Goal: Transaction & Acquisition: Purchase product/service

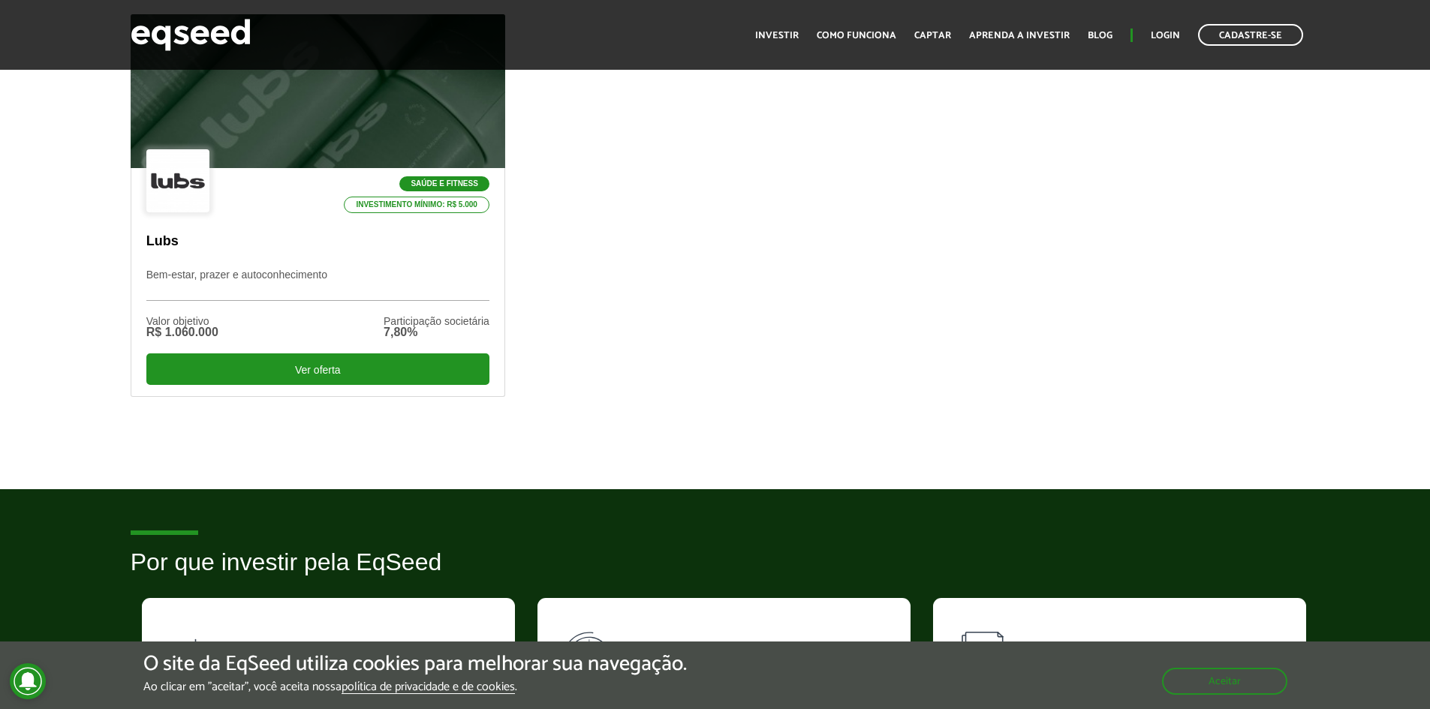
scroll to position [450, 0]
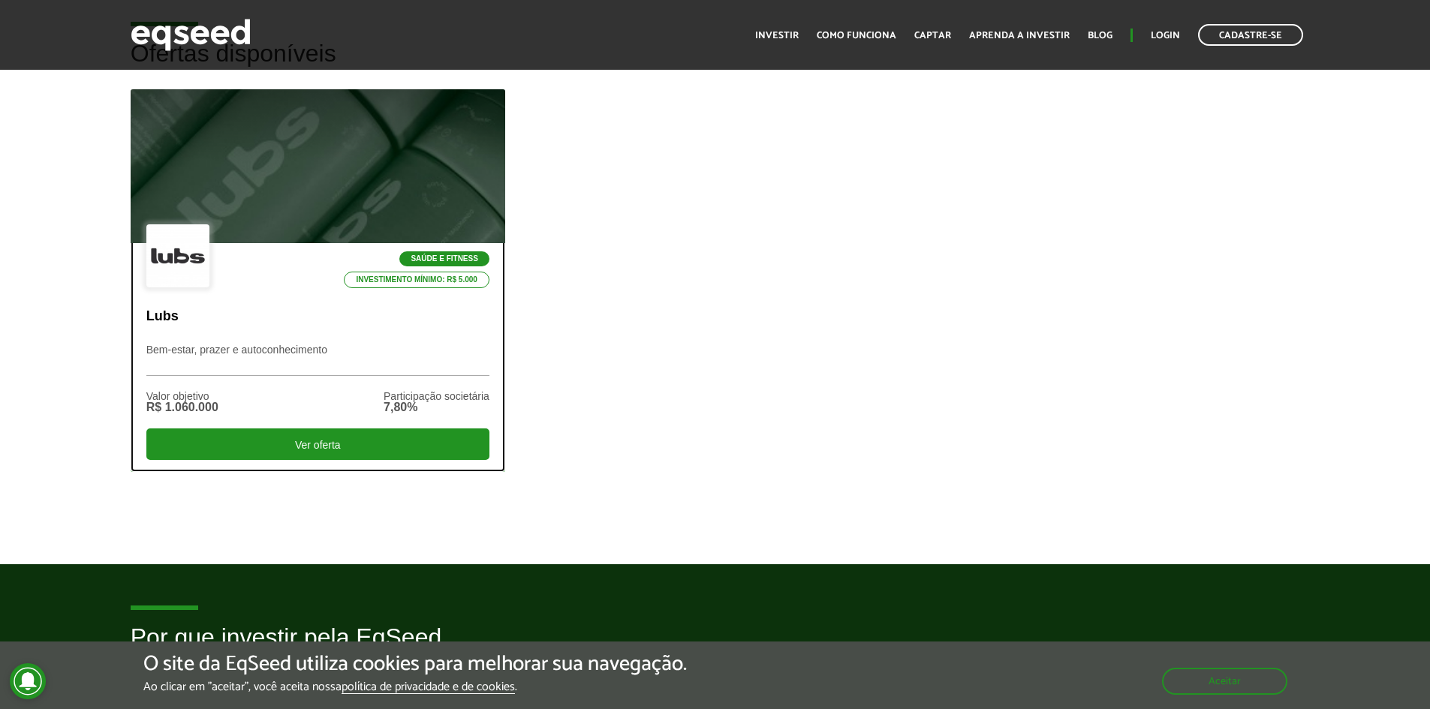
click at [312, 215] on div at bounding box center [318, 166] width 450 height 185
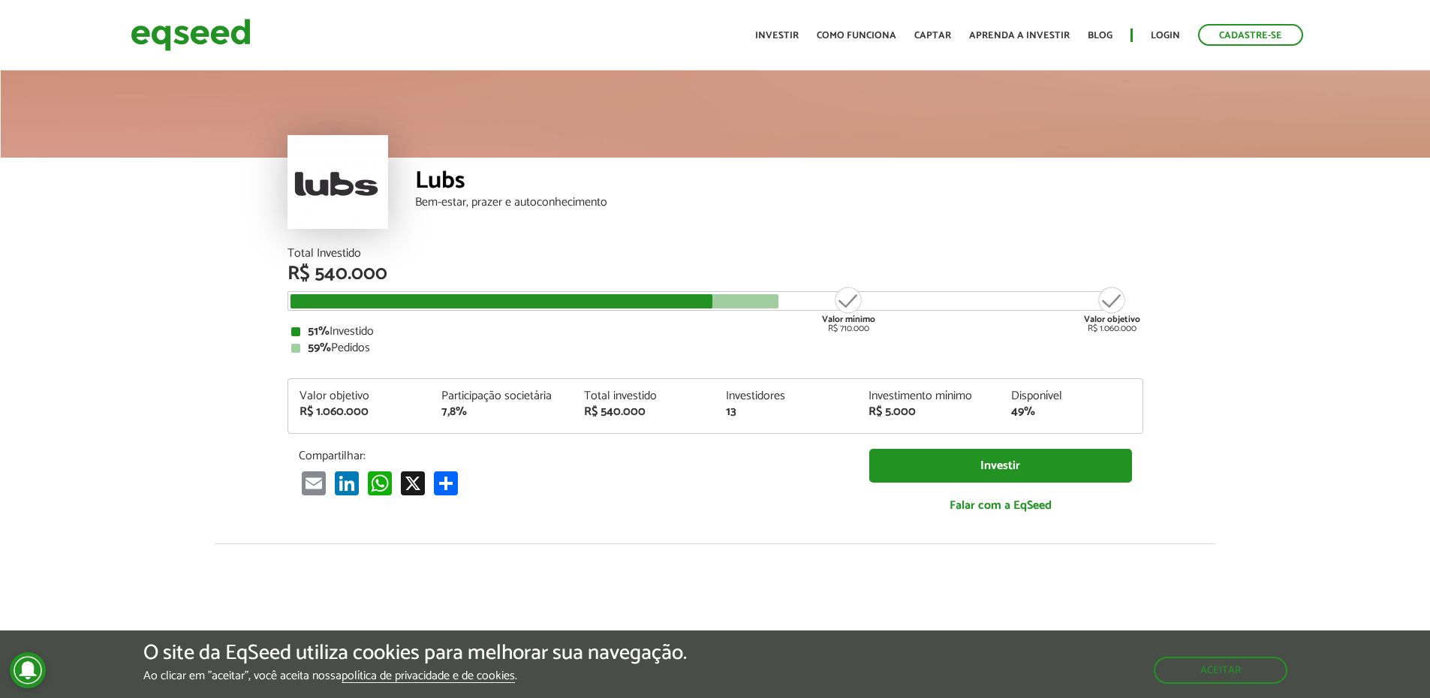
click at [438, 185] on div "Lubs" at bounding box center [779, 183] width 728 height 28
click at [503, 206] on div "Bem-estar, prazer e autoconhecimento" at bounding box center [779, 203] width 728 height 12
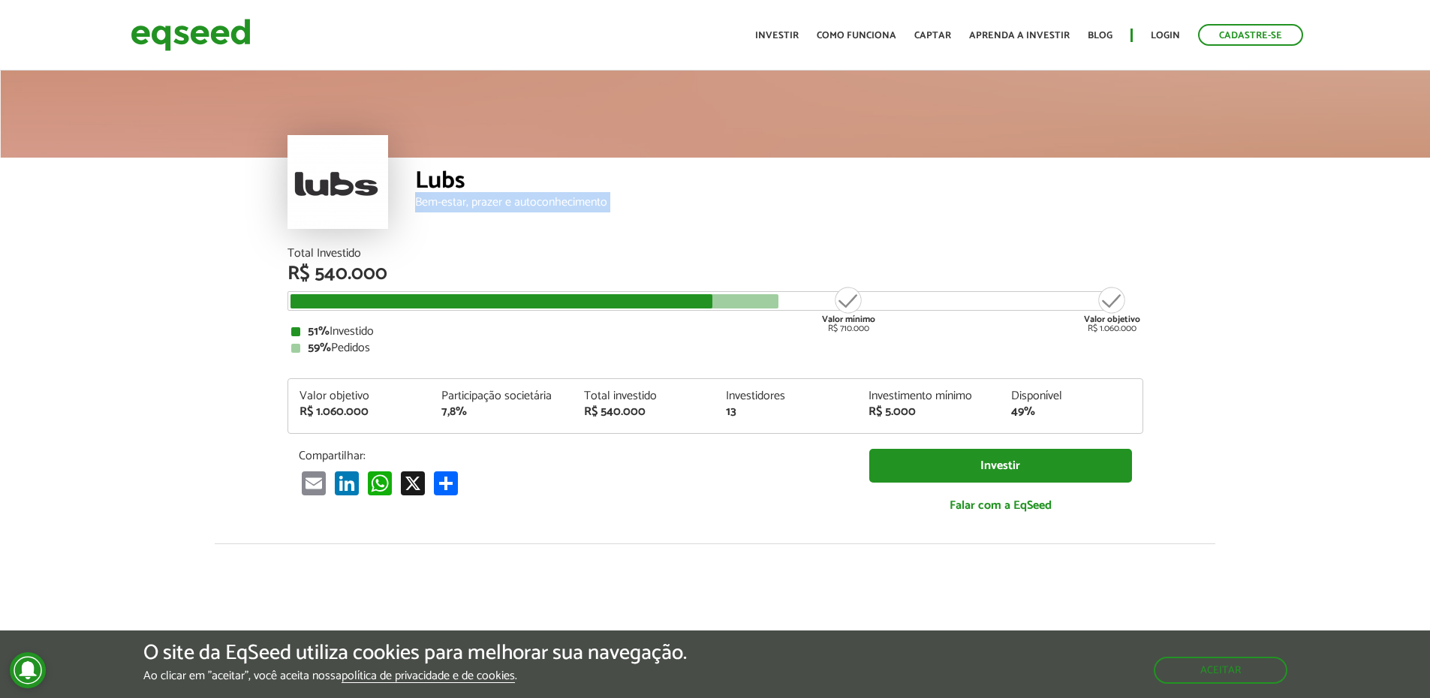
click at [503, 206] on div "Bem-estar, prazer e autoconhecimento" at bounding box center [779, 203] width 728 height 12
click at [574, 225] on div "Lubs Bem-estar, prazer e autoconhecimento" at bounding box center [779, 203] width 728 height 90
click at [534, 197] on div "Bem-estar, prazer e autoconhecimento" at bounding box center [779, 203] width 728 height 12
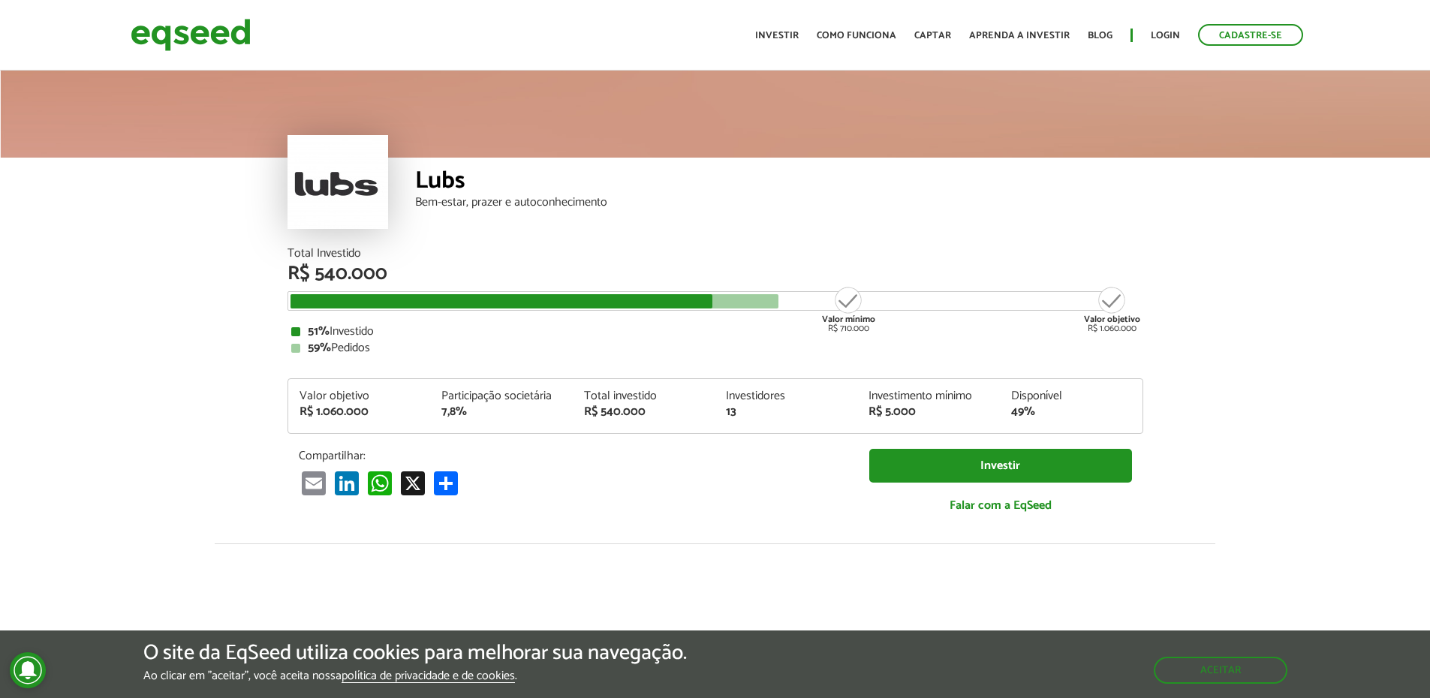
click at [866, 320] on strong "Valor mínimo" at bounding box center [848, 319] width 53 height 14
click at [845, 333] on div "Valor mínimo R$ 710.000" at bounding box center [849, 309] width 56 height 48
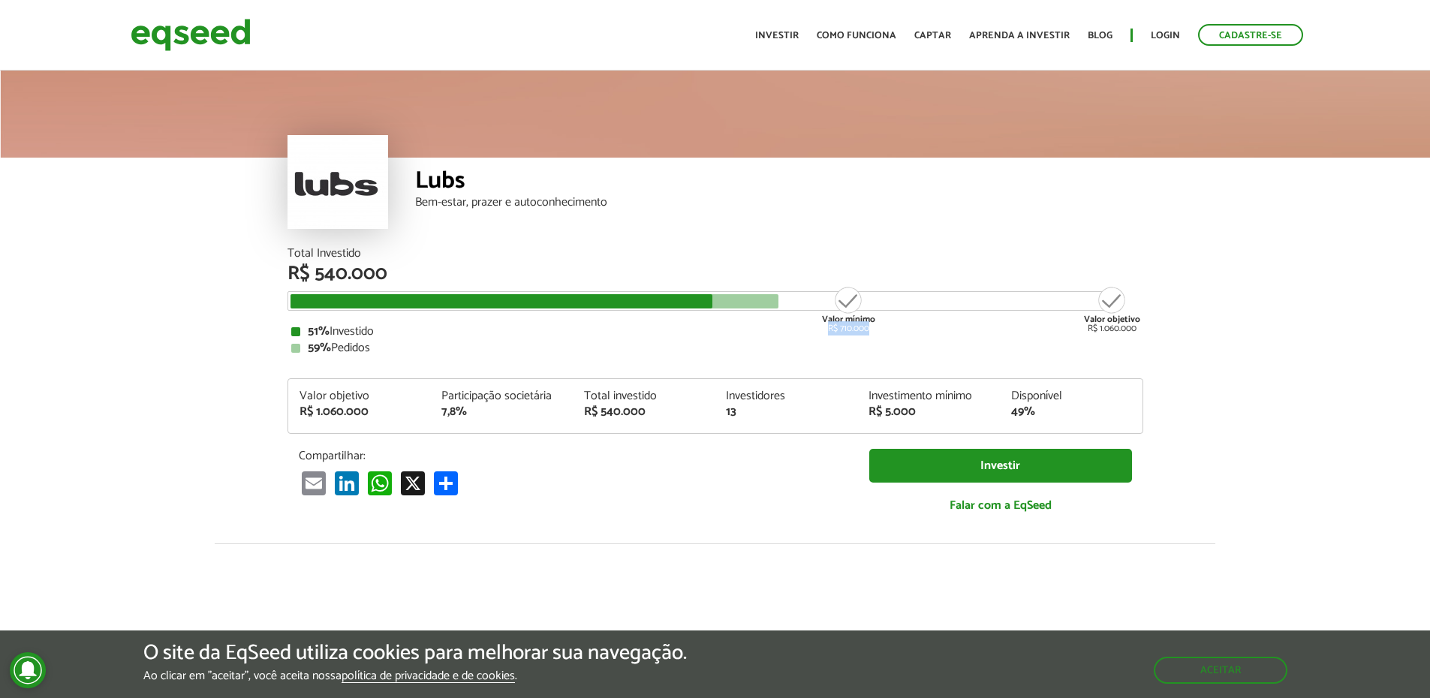
click at [845, 333] on div "Valor mínimo R$ 710.000" at bounding box center [849, 309] width 56 height 48
click at [1110, 333] on div "Valor objetivo R$ 1.060.000" at bounding box center [1112, 309] width 56 height 48
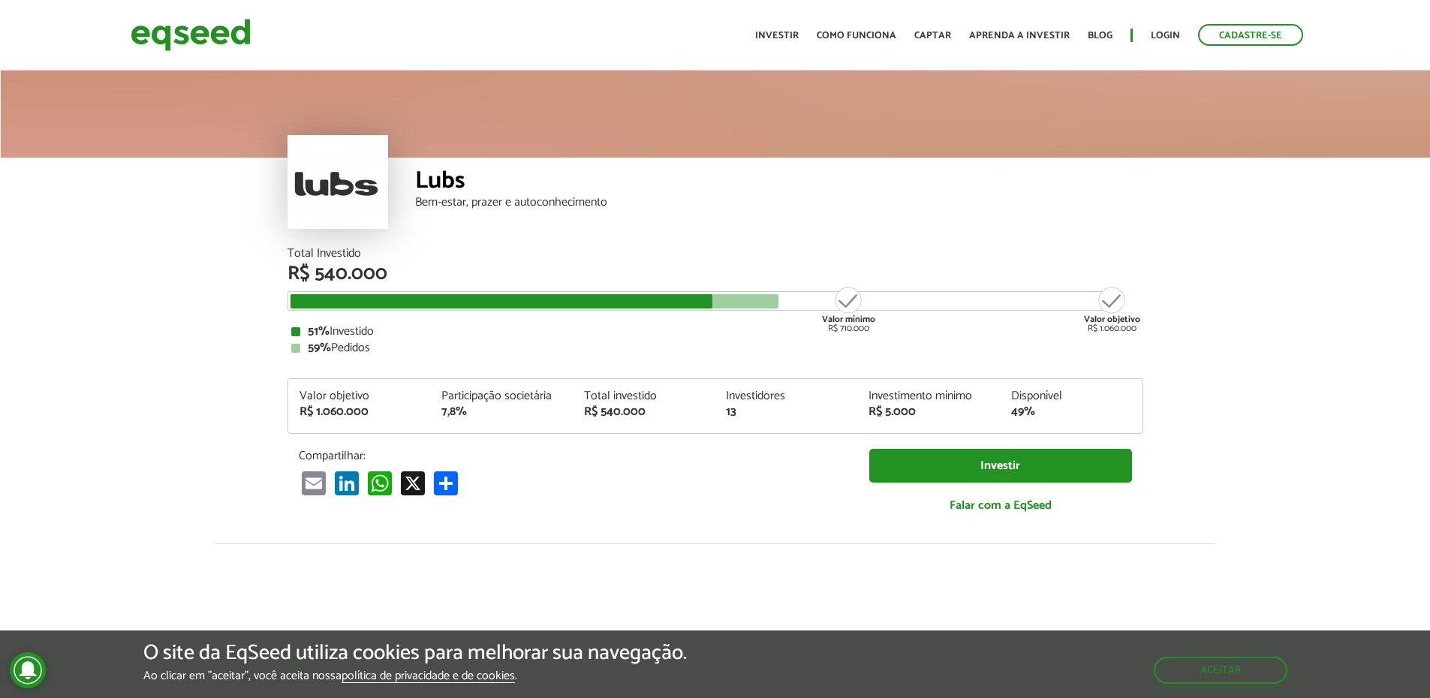
click at [945, 396] on div "Investimento mínimo" at bounding box center [929, 396] width 120 height 12
click at [1024, 384] on div "Valor objetivo R$ 1.060.000 Participação societária 7,8% Total investido R$ 540…" at bounding box center [716, 406] width 856 height 56
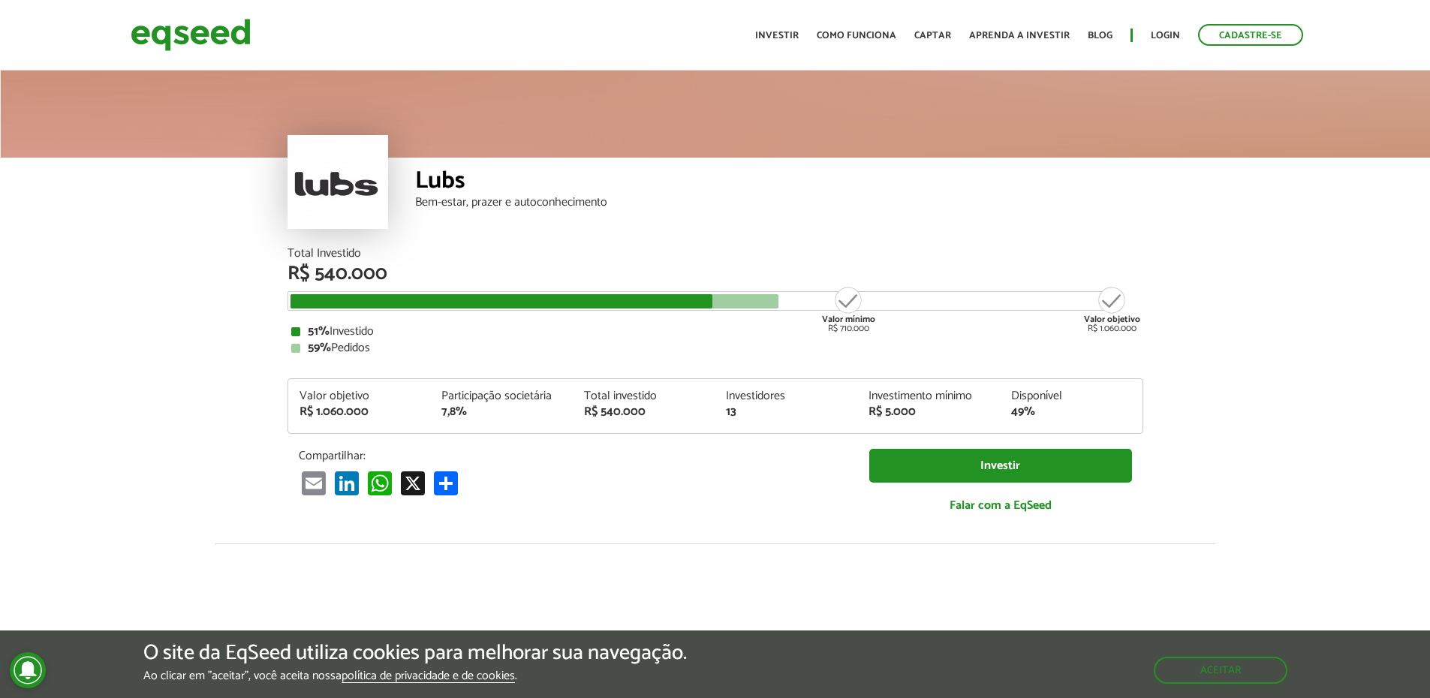
click at [752, 400] on div "Investidores" at bounding box center [786, 396] width 120 height 12
